Goal: Task Accomplishment & Management: Complete application form

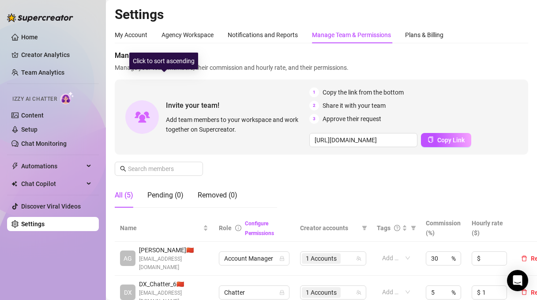
scroll to position [148, 0]
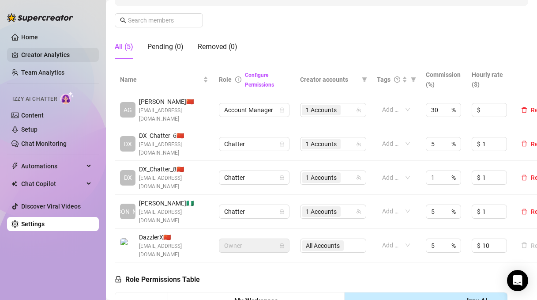
click at [48, 54] on link "Creator Analytics" at bounding box center [56, 55] width 71 height 14
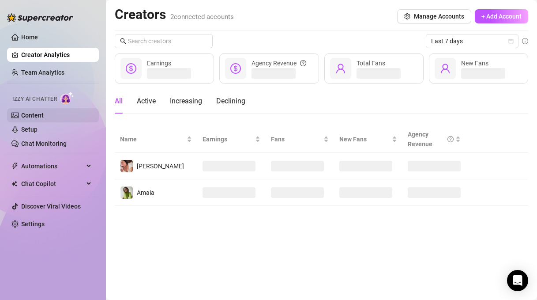
click at [44, 119] on link "Content" at bounding box center [32, 115] width 23 height 7
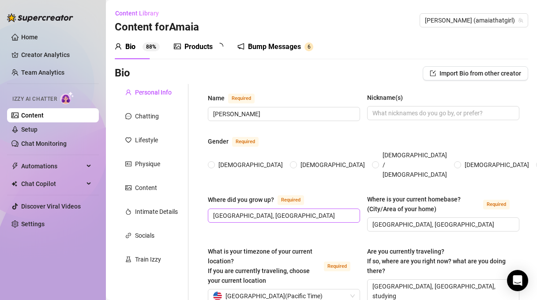
radio input "true"
type input "[DATE]"
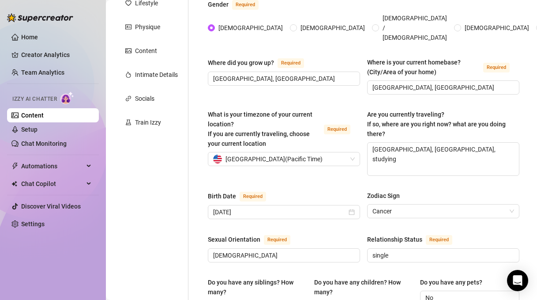
scroll to position [34, 0]
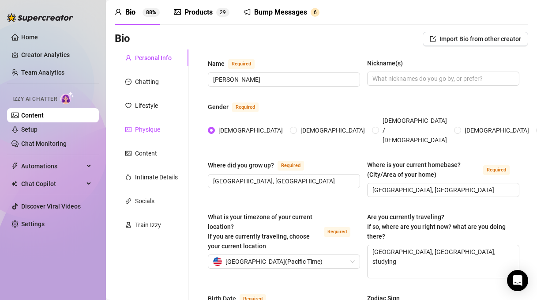
click at [152, 133] on div "Physique" at bounding box center [147, 129] width 25 height 10
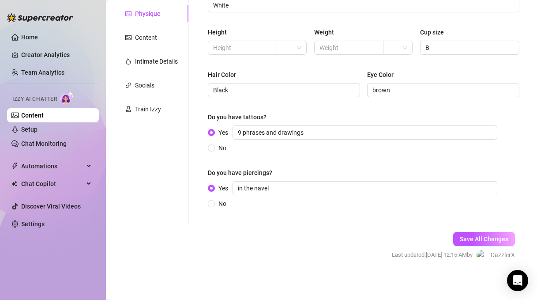
scroll to position [0, 0]
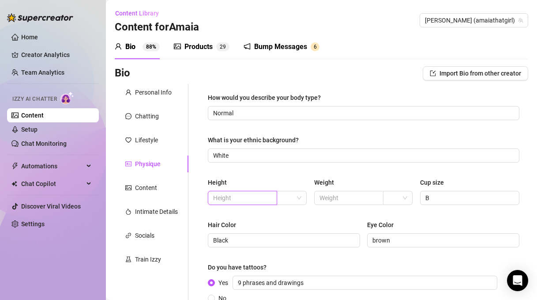
click at [263, 198] on input "text" at bounding box center [241, 198] width 57 height 10
click at [337, 196] on input "text" at bounding box center [348, 198] width 57 height 10
click at [273, 200] on span at bounding box center [242, 198] width 69 height 14
click at [252, 200] on input "text" at bounding box center [241, 198] width 57 height 10
type input "165cm"
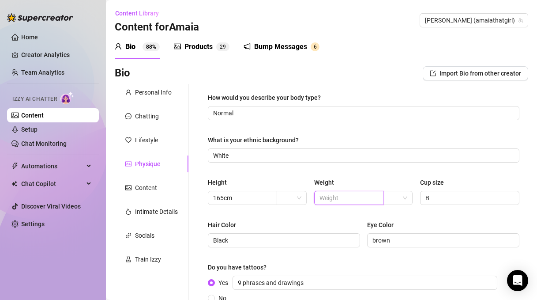
click at [342, 196] on input "text" at bounding box center [348, 198] width 57 height 10
type input "5"
type input "50kg"
click at [336, 215] on div "How would you describe your body type? Normal What is your ethnic background? W…" at bounding box center [364, 230] width 312 height 274
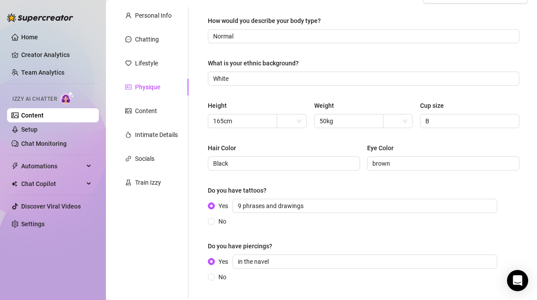
scroll to position [153, 0]
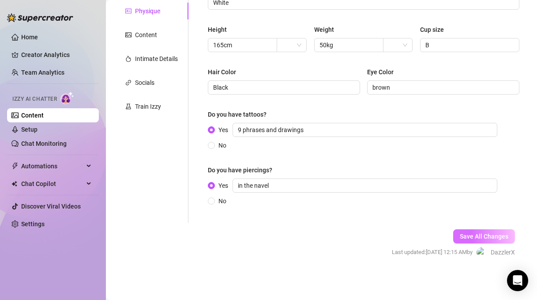
click at [474, 234] on span "Save All Changes" at bounding box center [484, 236] width 49 height 7
